Goal: Leave review/rating: Leave review/rating

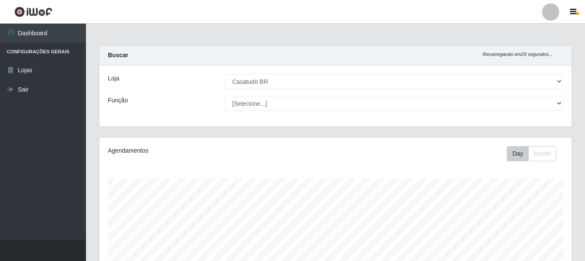
select select "197"
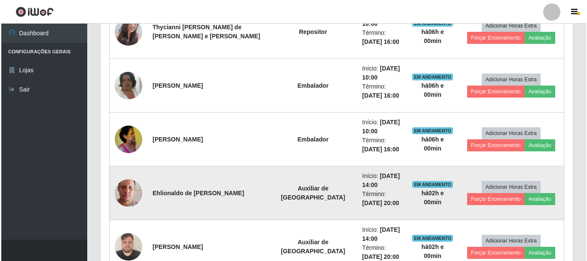
scroll to position [329, 0]
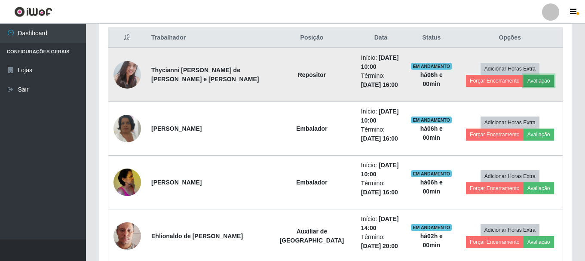
click at [524, 80] on button "Avaliação" at bounding box center [538, 81] width 31 height 12
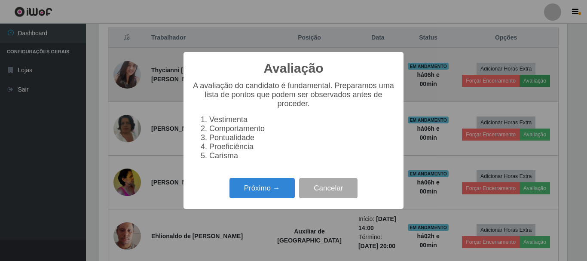
scroll to position [178, 468]
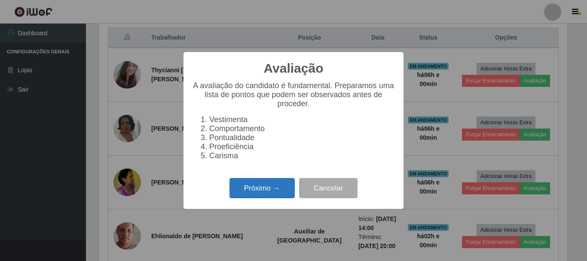
click at [250, 191] on button "Próximo →" at bounding box center [261, 188] width 65 height 20
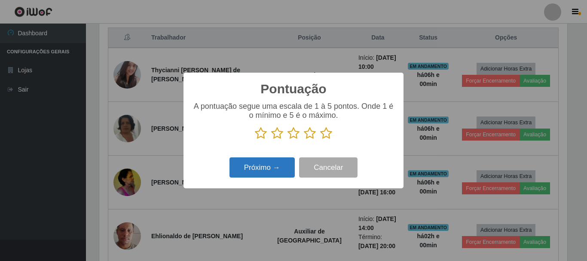
click at [278, 168] on button "Próximo →" at bounding box center [261, 167] width 65 height 20
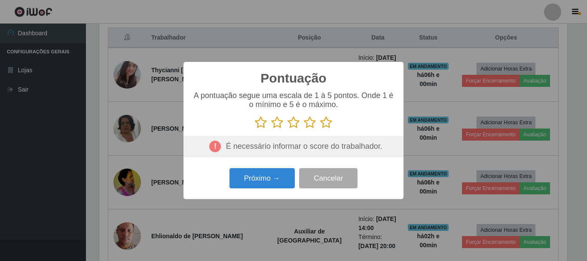
click at [260, 121] on icon at bounding box center [261, 122] width 12 height 13
click at [255, 129] on input "radio" at bounding box center [255, 129] width 0 height 0
click at [252, 177] on button "Próximo →" at bounding box center [261, 178] width 65 height 20
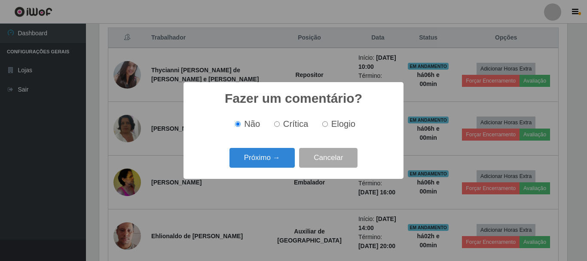
click at [276, 124] on input "Crítica" at bounding box center [277, 124] width 6 height 6
radio input "true"
click at [260, 159] on button "Próximo →" at bounding box center [261, 158] width 65 height 20
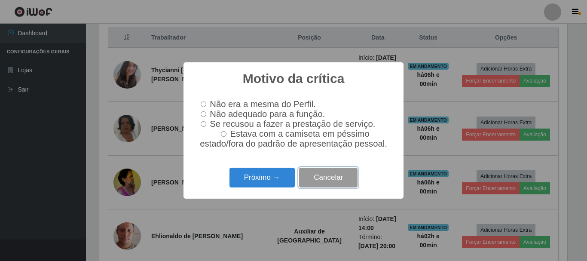
click at [314, 179] on button "Cancelar" at bounding box center [328, 178] width 58 height 20
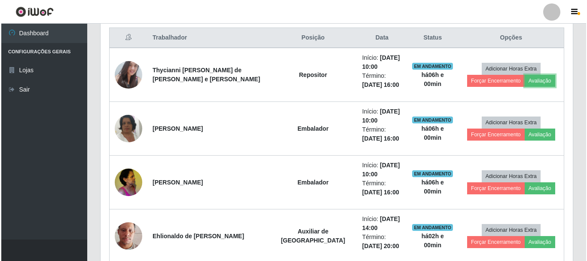
scroll to position [243, 0]
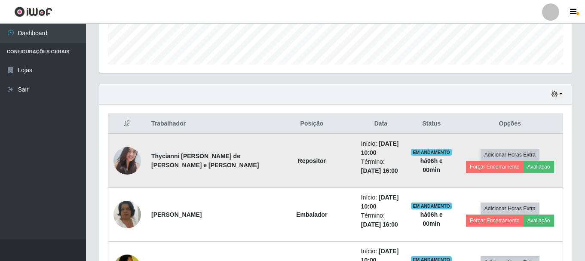
click at [126, 153] on img at bounding box center [127, 160] width 28 height 37
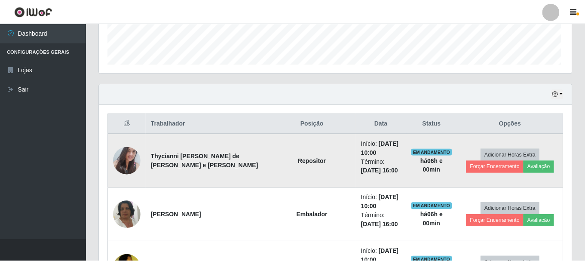
scroll to position [178, 468]
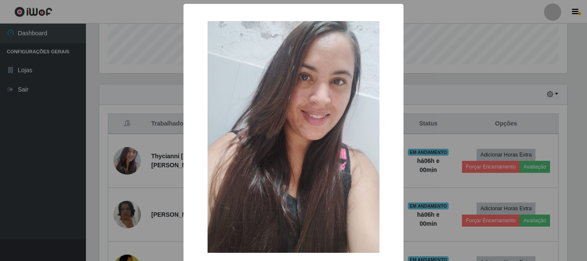
click at [328, 105] on img at bounding box center [294, 137] width 172 height 232
click at [430, 86] on div "× OK Cancel" at bounding box center [293, 130] width 587 height 261
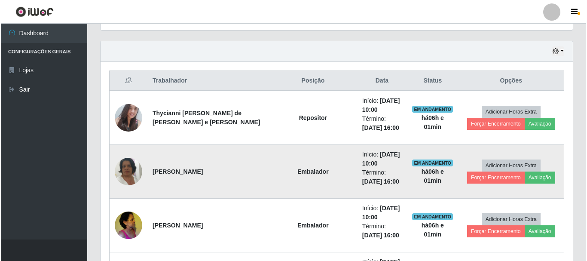
scroll to position [200, 0]
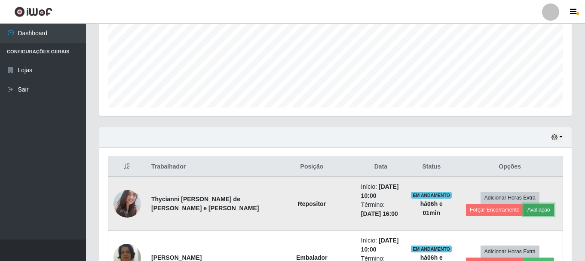
click at [525, 206] on button "Avaliação" at bounding box center [538, 210] width 31 height 12
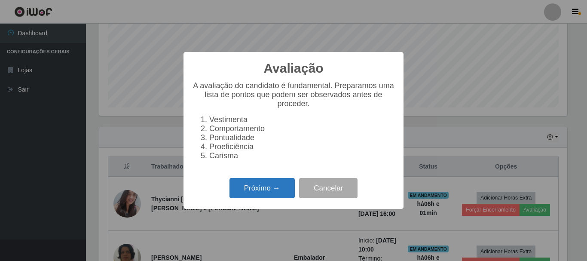
click at [255, 191] on button "Próximo →" at bounding box center [261, 188] width 65 height 20
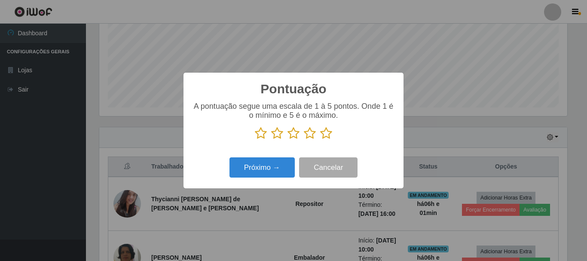
scroll to position [429544, 429254]
click at [262, 166] on button "Próximo →" at bounding box center [261, 167] width 65 height 20
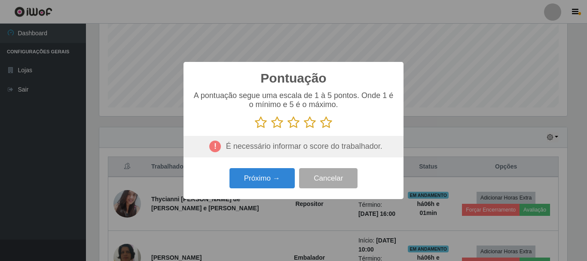
click at [261, 125] on icon at bounding box center [261, 122] width 12 height 13
click at [255, 129] on input "radio" at bounding box center [255, 129] width 0 height 0
click at [269, 176] on button "Próximo →" at bounding box center [261, 178] width 65 height 20
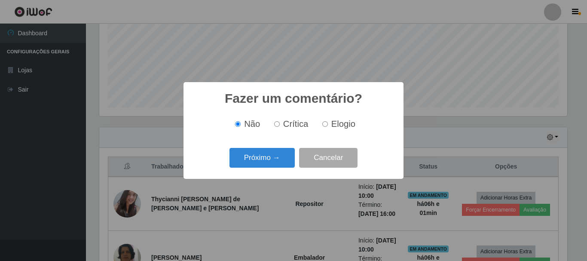
click at [281, 124] on label "Crítica" at bounding box center [290, 124] width 38 height 10
click at [280, 124] on input "Crítica" at bounding box center [277, 124] width 6 height 6
radio input "true"
click at [266, 159] on button "Próximo →" at bounding box center [261, 158] width 65 height 20
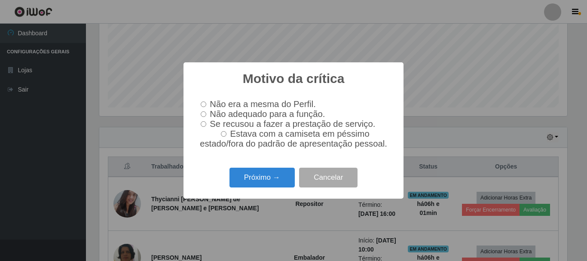
click at [226, 137] on input "Estava com a camiseta em péssimo estado/fora do padrão de apresentação pessoal." at bounding box center [224, 134] width 6 height 6
radio input "true"
click at [255, 180] on button "Próximo →" at bounding box center [261, 178] width 65 height 20
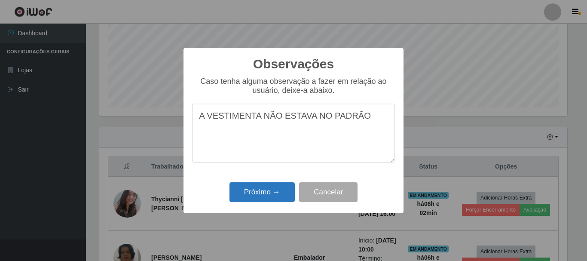
type textarea "A VESTIMENTA NÃO ESTAVA NO PADRÃO"
click at [279, 192] on button "Próximo →" at bounding box center [261, 192] width 65 height 20
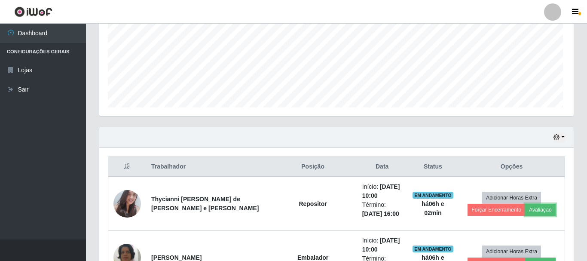
scroll to position [178, 472]
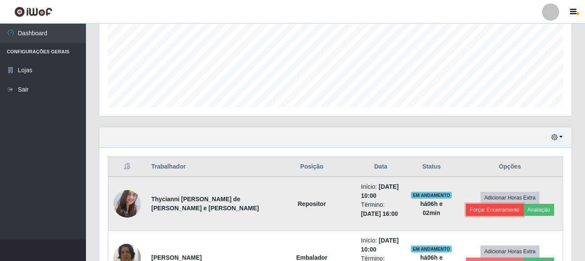
click at [499, 207] on button "Forçar Encerramento" at bounding box center [495, 210] width 58 height 12
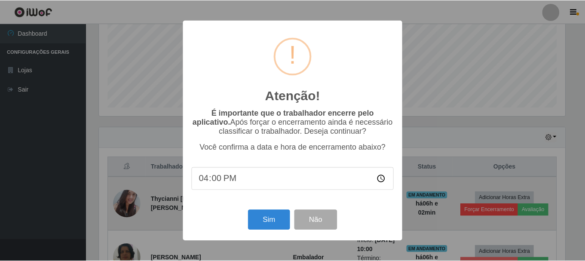
scroll to position [178, 468]
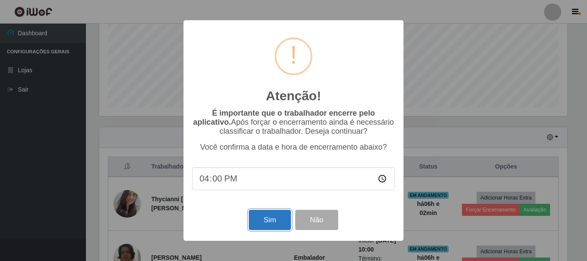
click at [281, 216] on button "Sim" at bounding box center [270, 220] width 42 height 20
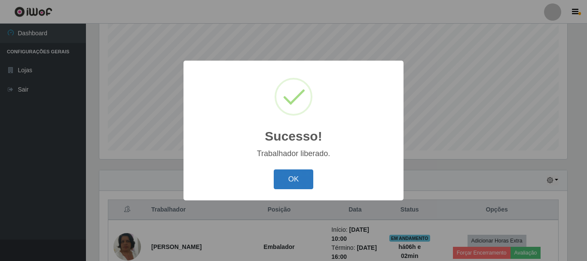
click at [284, 179] on button "OK" at bounding box center [294, 179] width 40 height 20
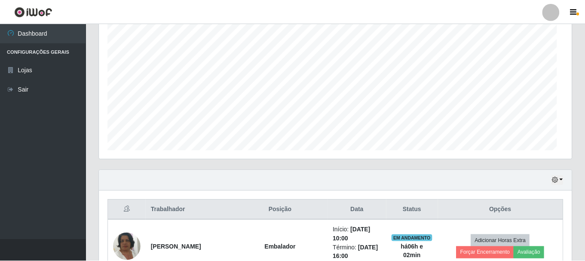
scroll to position [178, 472]
